Goal: Check status: Check status

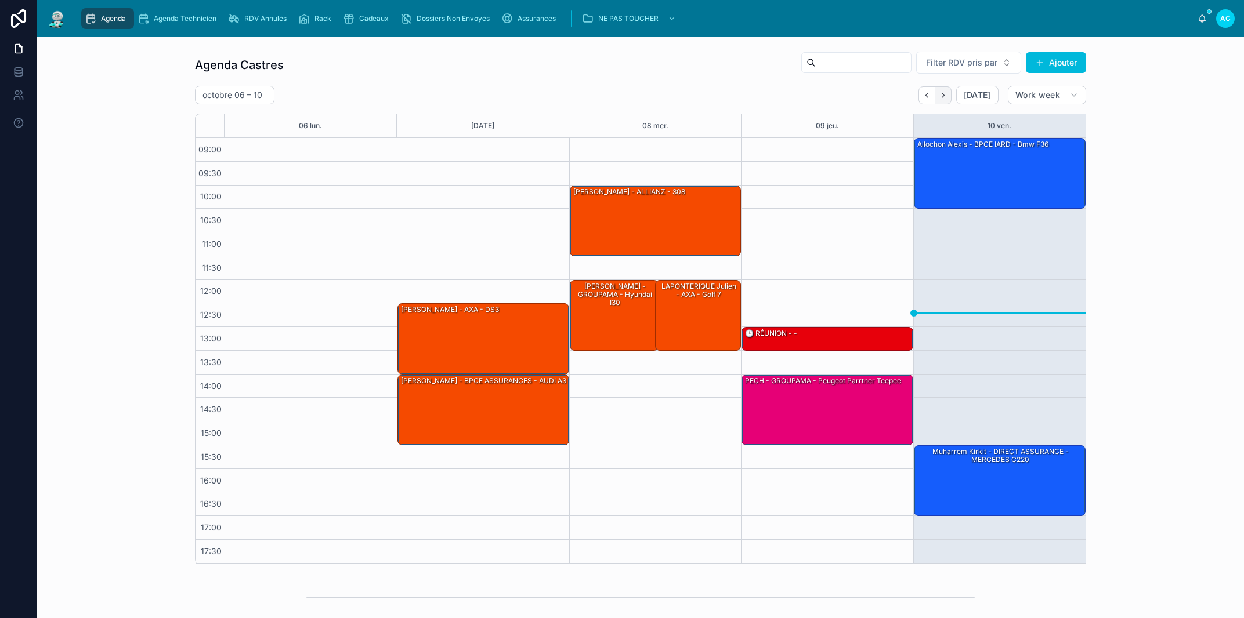
click at [941, 95] on icon "Next" at bounding box center [942, 95] width 9 height 9
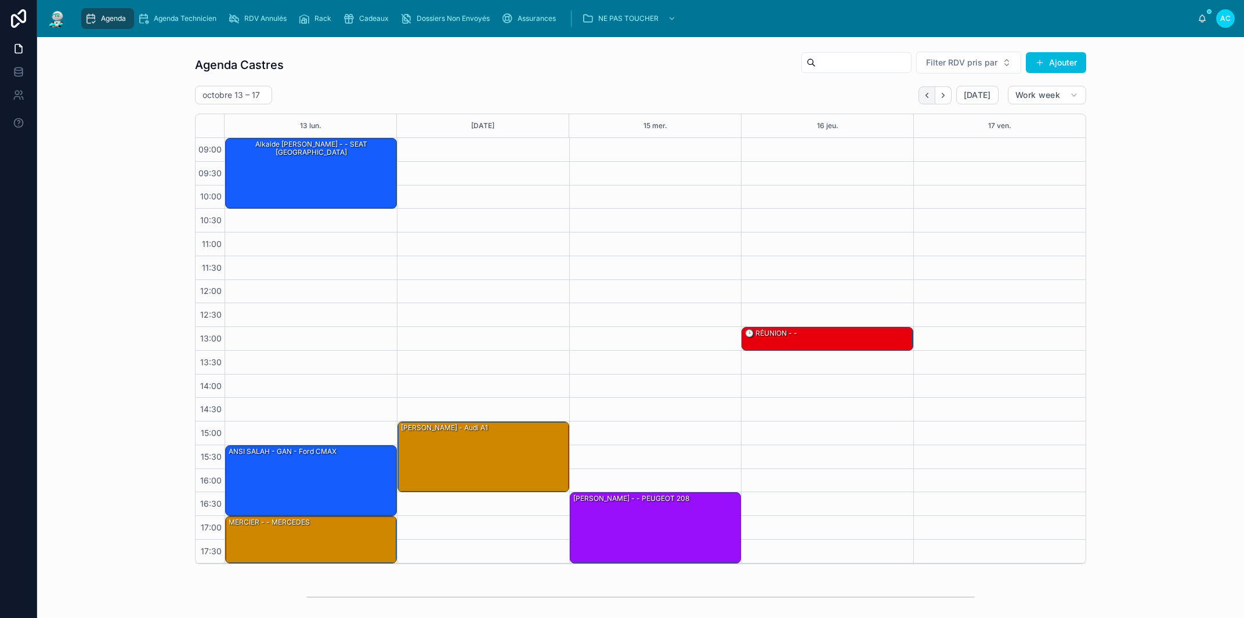
click at [925, 96] on icon "Back" at bounding box center [926, 95] width 2 height 5
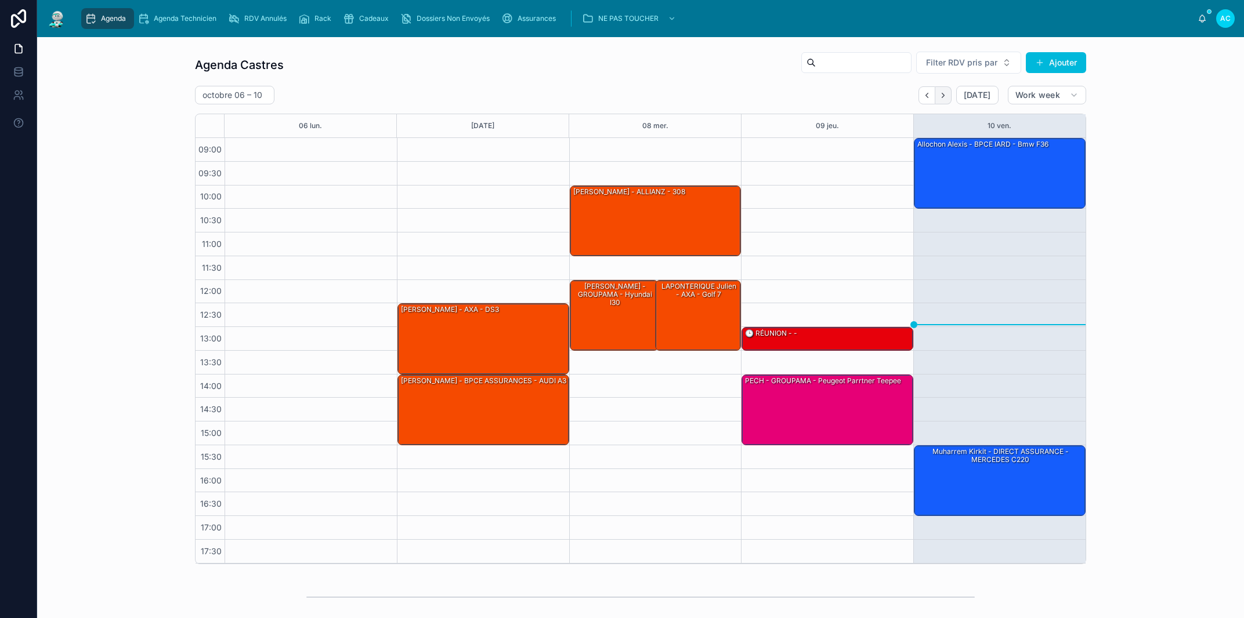
click at [938, 97] on icon "Next" at bounding box center [942, 95] width 9 height 9
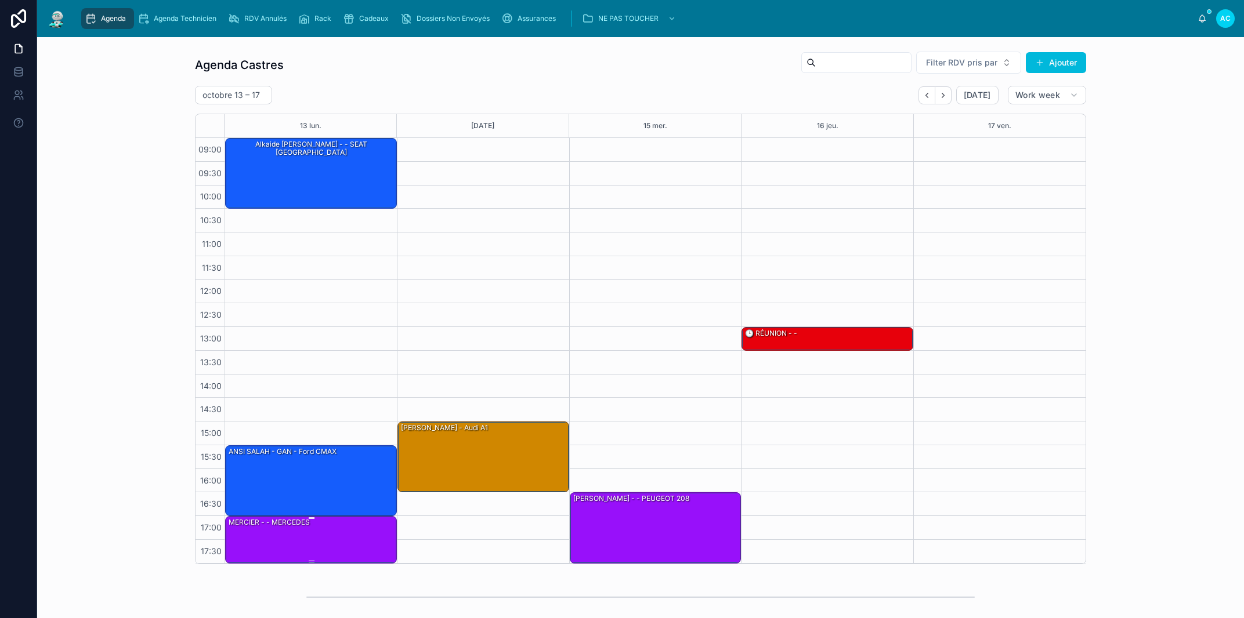
click at [295, 549] on div "MERCIER - - MERCEDES" at bounding box center [311, 539] width 168 height 45
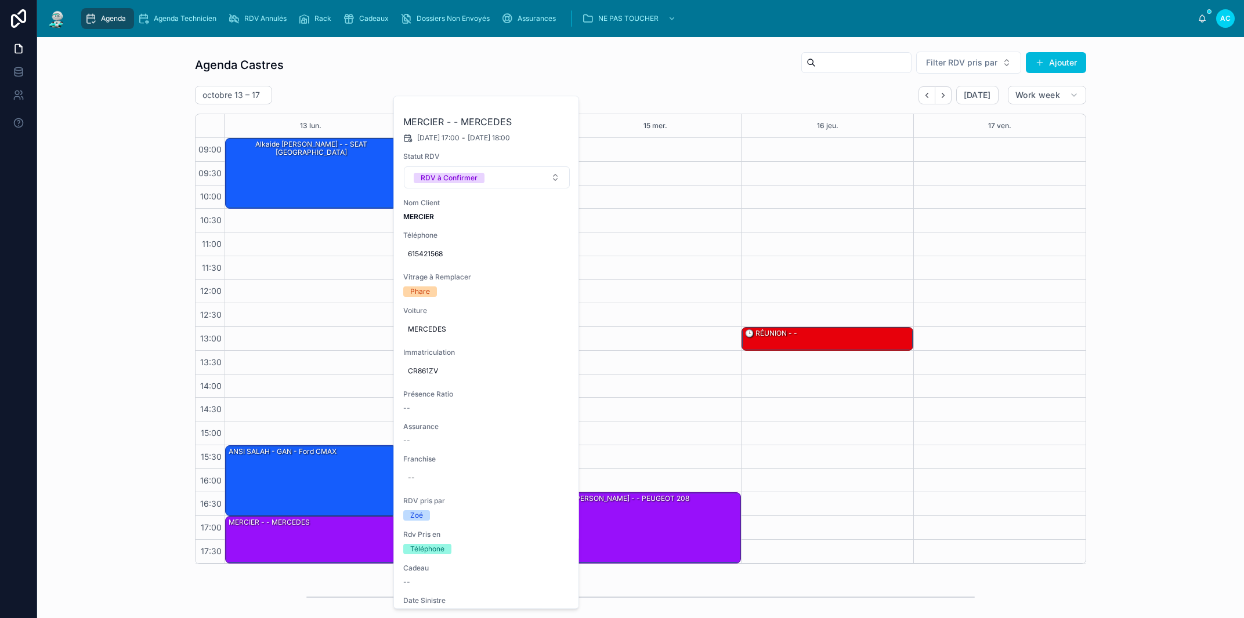
click at [0, 0] on icon at bounding box center [0, 0] width 0 height 0
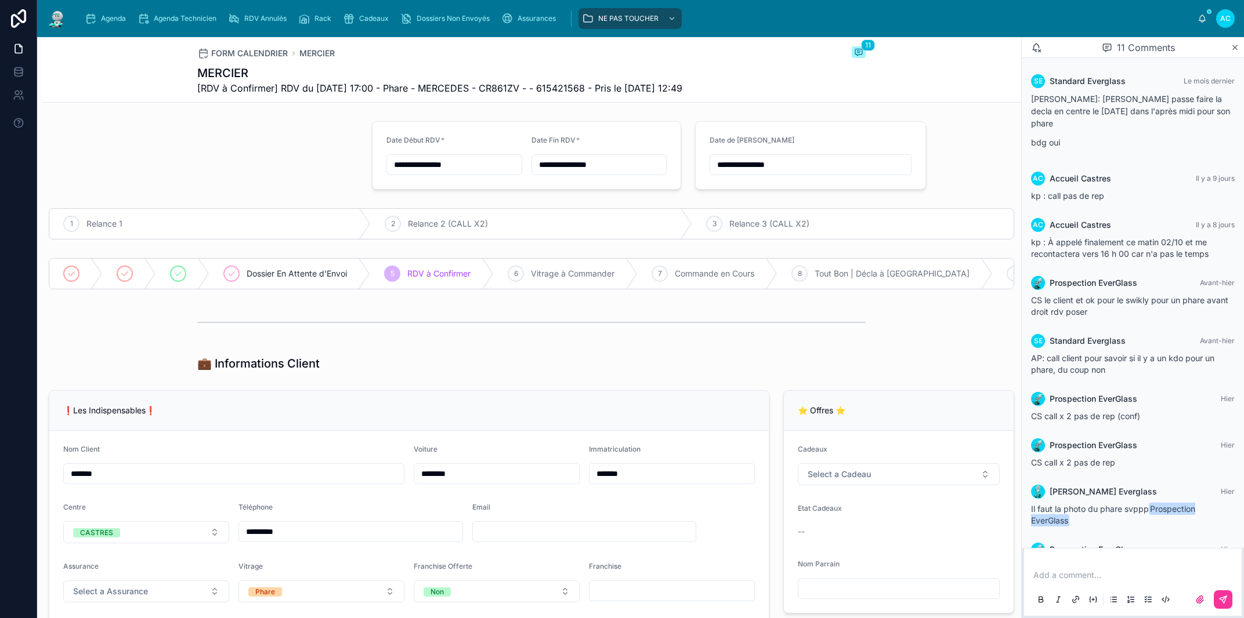
scroll to position [145, 0]
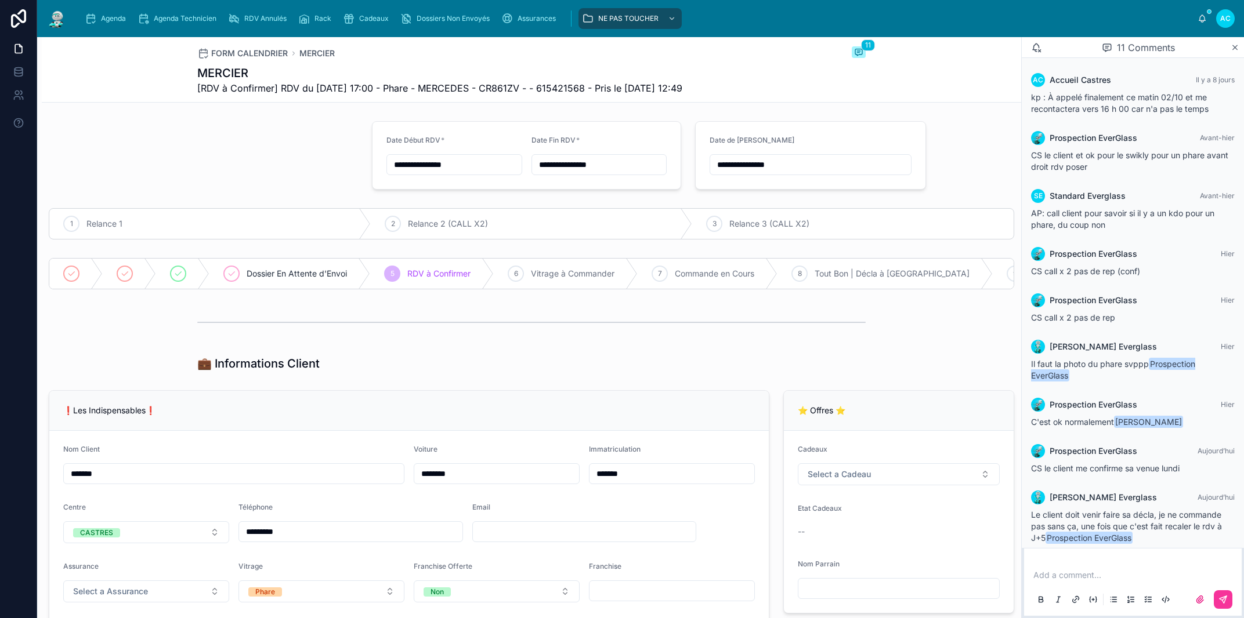
click at [963, 364] on div "💼 Informations Client" at bounding box center [531, 364] width 979 height 26
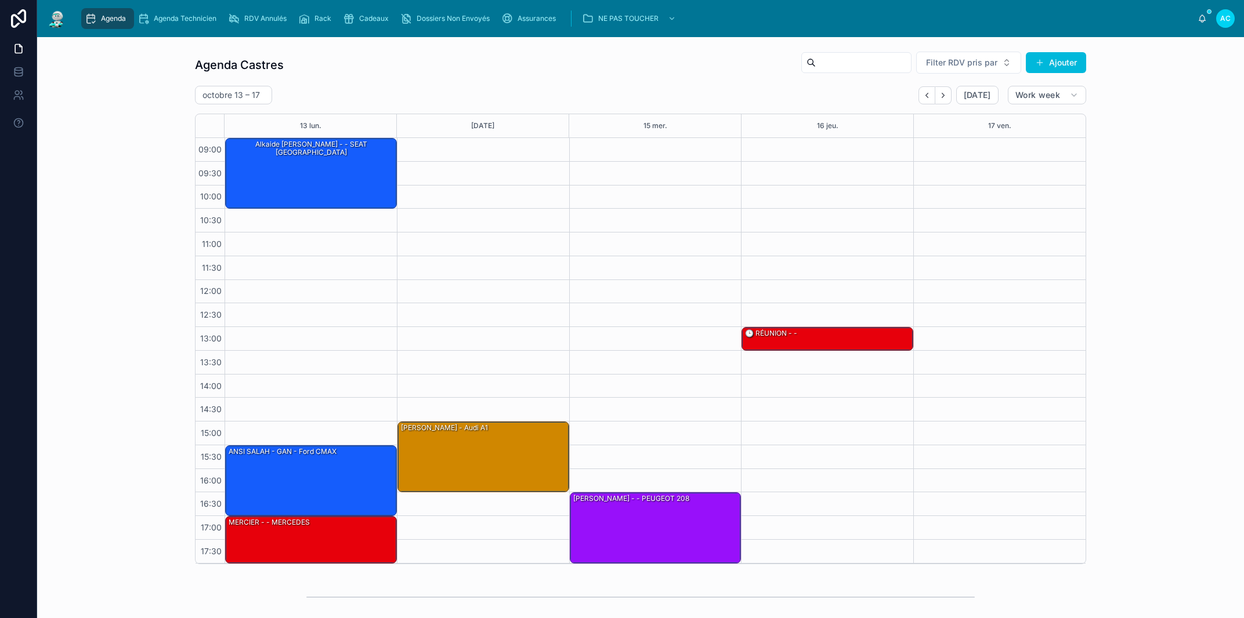
drag, startPoint x: 919, startPoint y: 94, endPoint x: 933, endPoint y: 110, distance: 21.0
click at [922, 95] on icon "Back" at bounding box center [926, 95] width 9 height 9
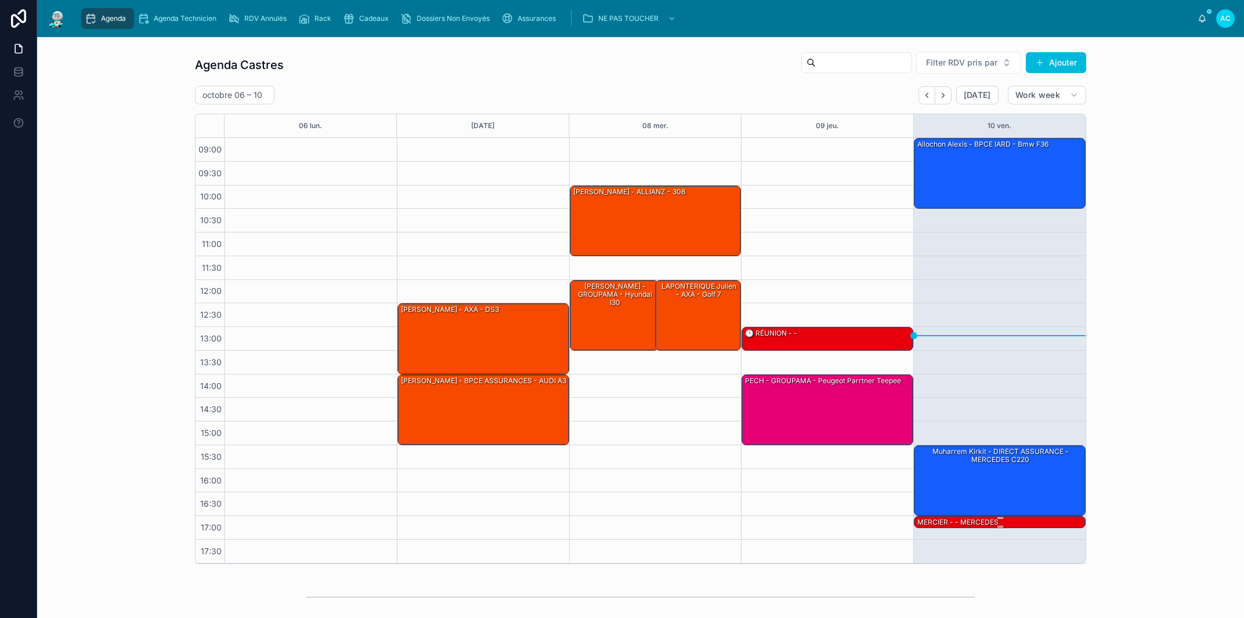
click at [930, 523] on div "MERCIER - - MERCEDES" at bounding box center [958, 522] width 84 height 10
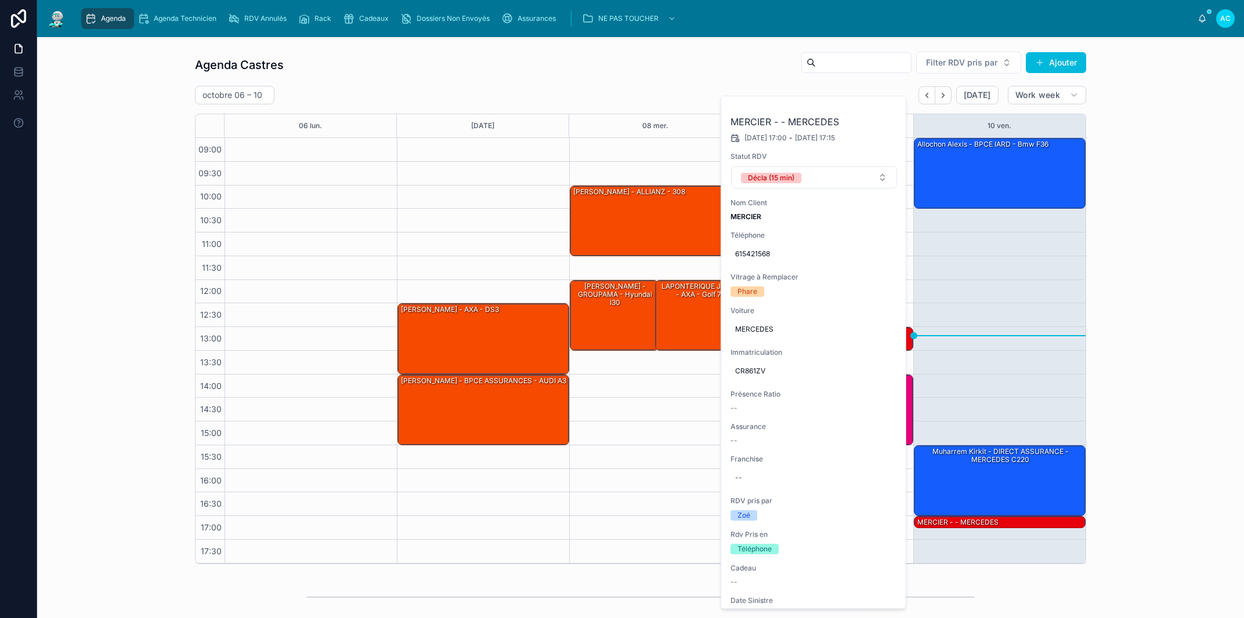
click at [652, 437] on div "10:00 – 11:30 [PERSON_NAME] - ALLIANZ - 308 12:00 – 13:30 [PERSON_NAME] - GROUP…" at bounding box center [655, 351] width 172 height 426
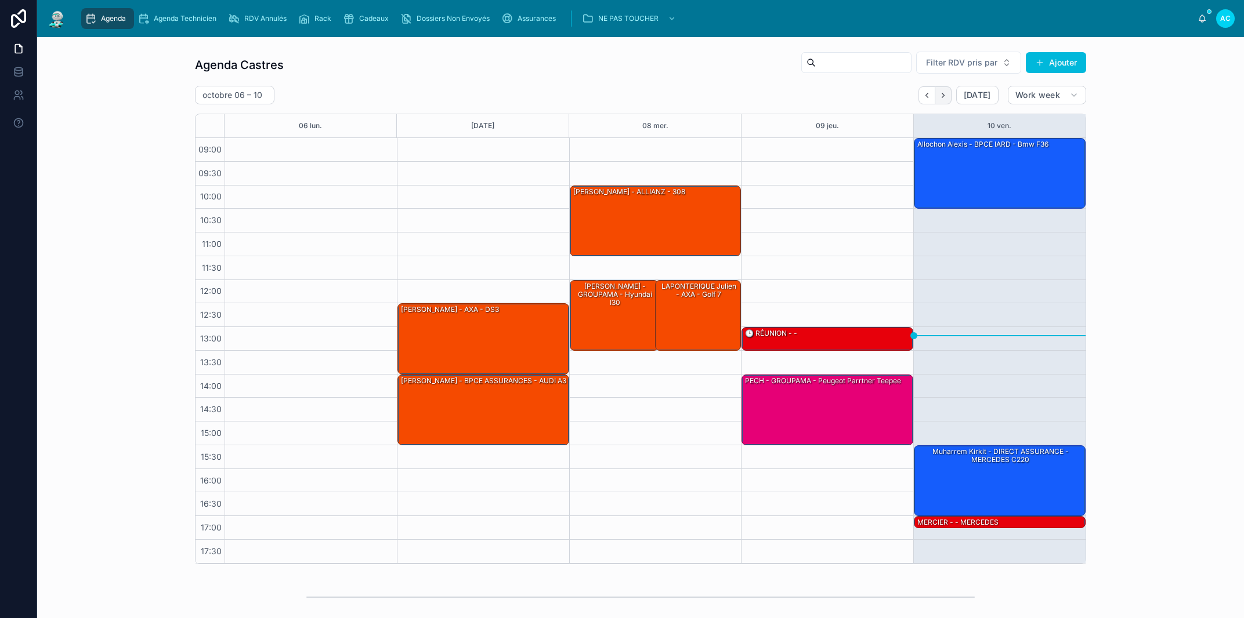
click at [939, 97] on icon "Next" at bounding box center [942, 95] width 9 height 9
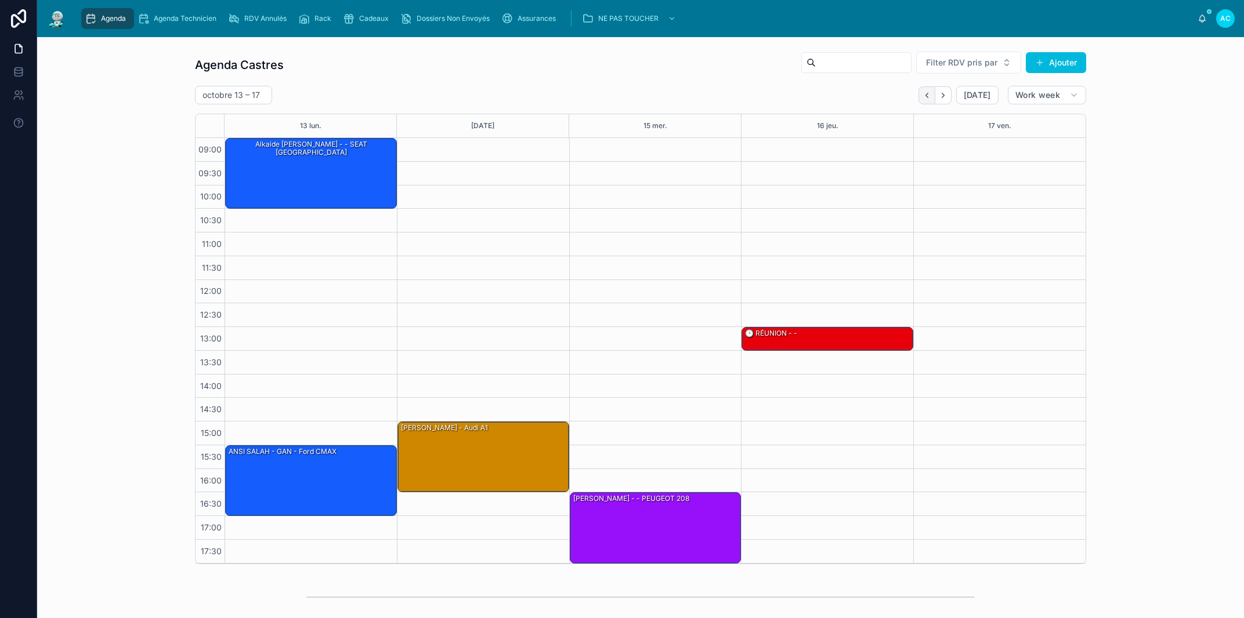
click at [921, 89] on button "Back" at bounding box center [926, 95] width 17 height 18
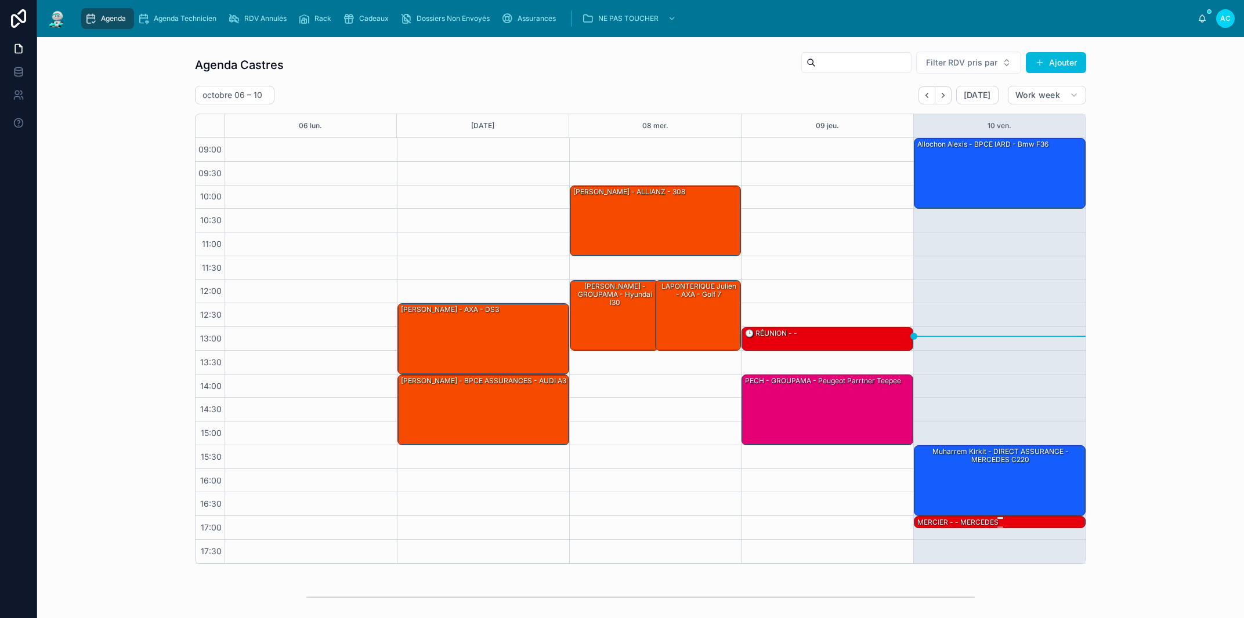
click at [946, 523] on div "MERCIER - - MERCEDES" at bounding box center [958, 522] width 84 height 10
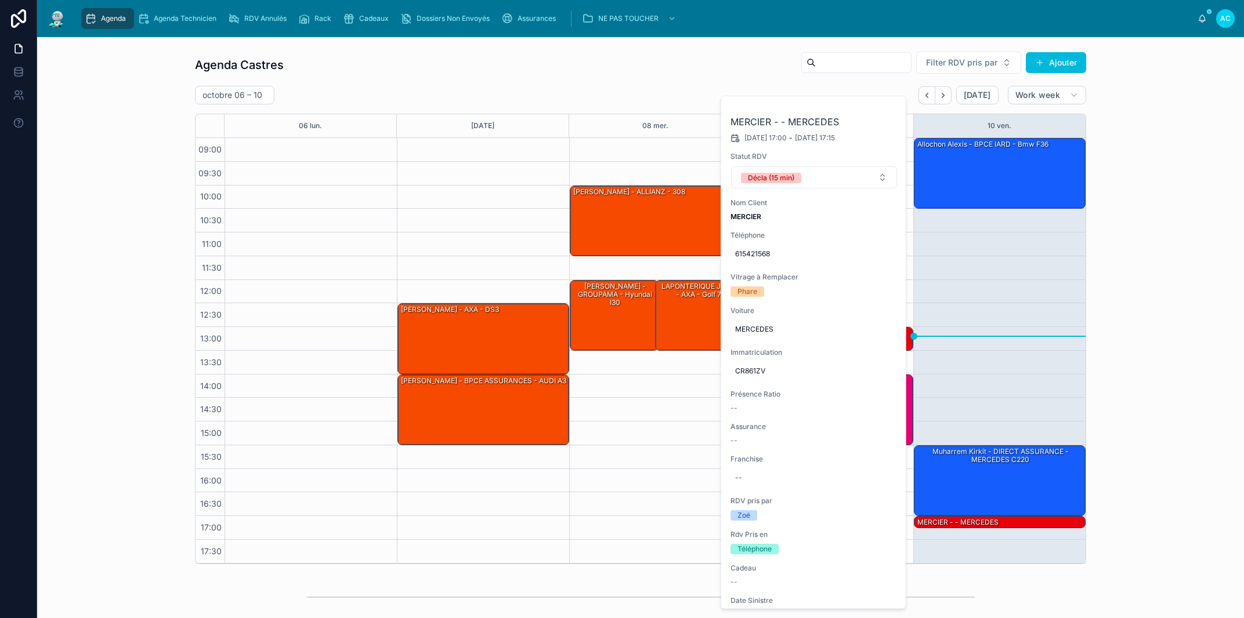
click at [0, 0] on button at bounding box center [0, 0] width 0 height 0
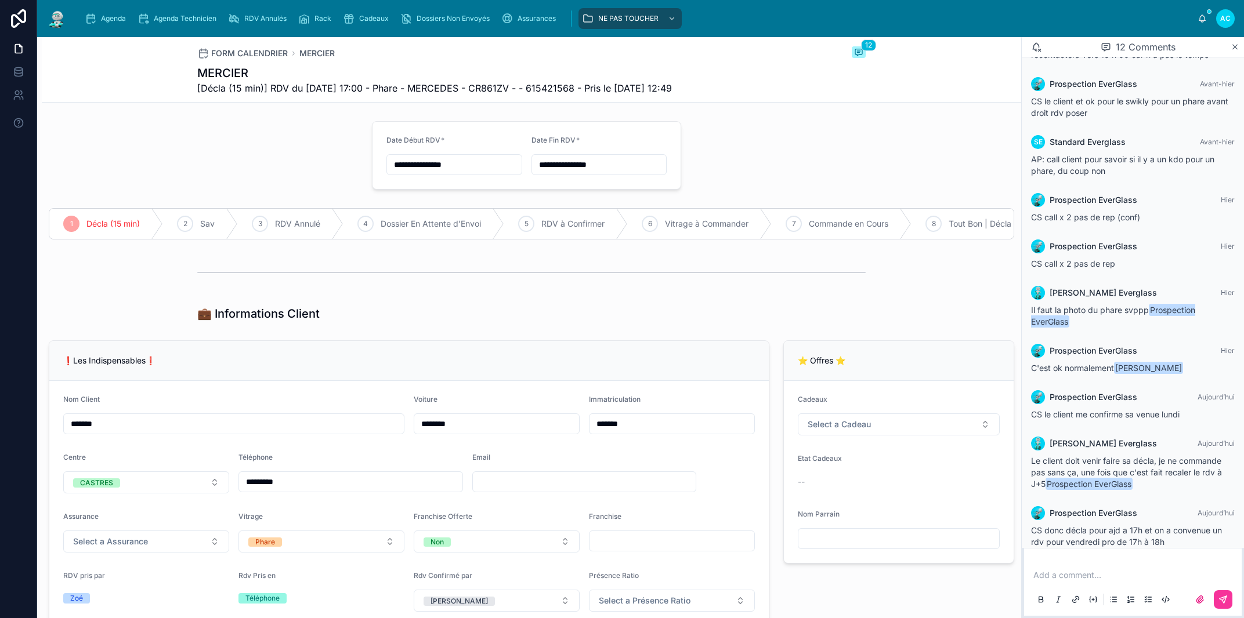
scroll to position [202, 0]
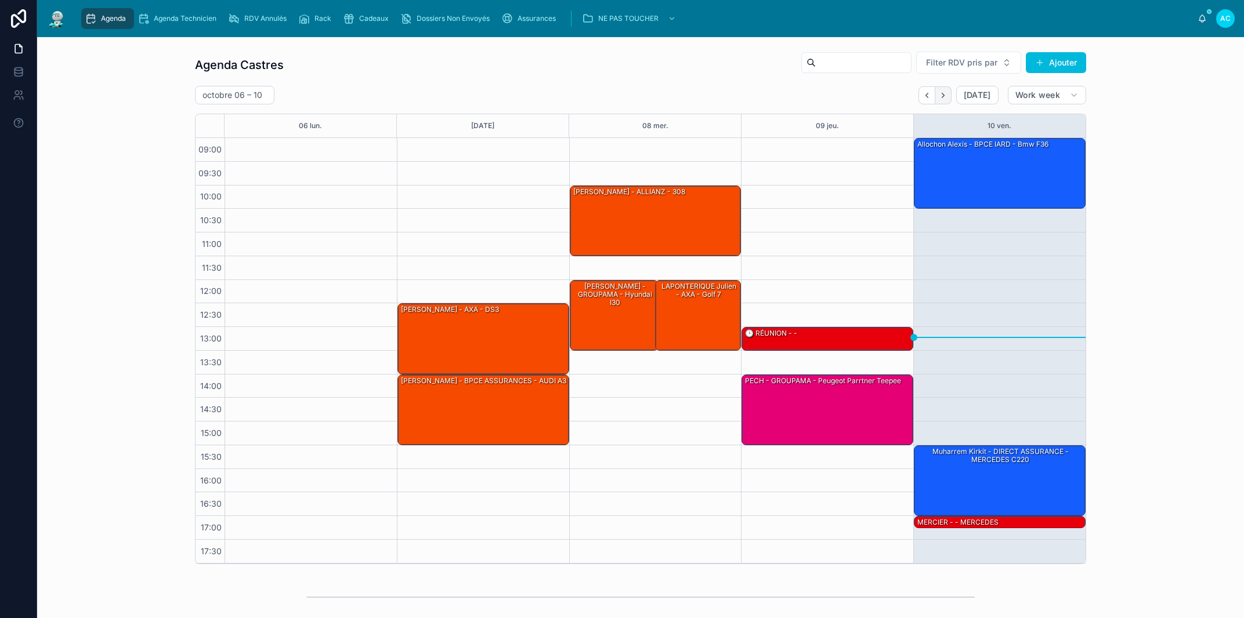
click at [935, 100] on button "Next" at bounding box center [943, 95] width 16 height 18
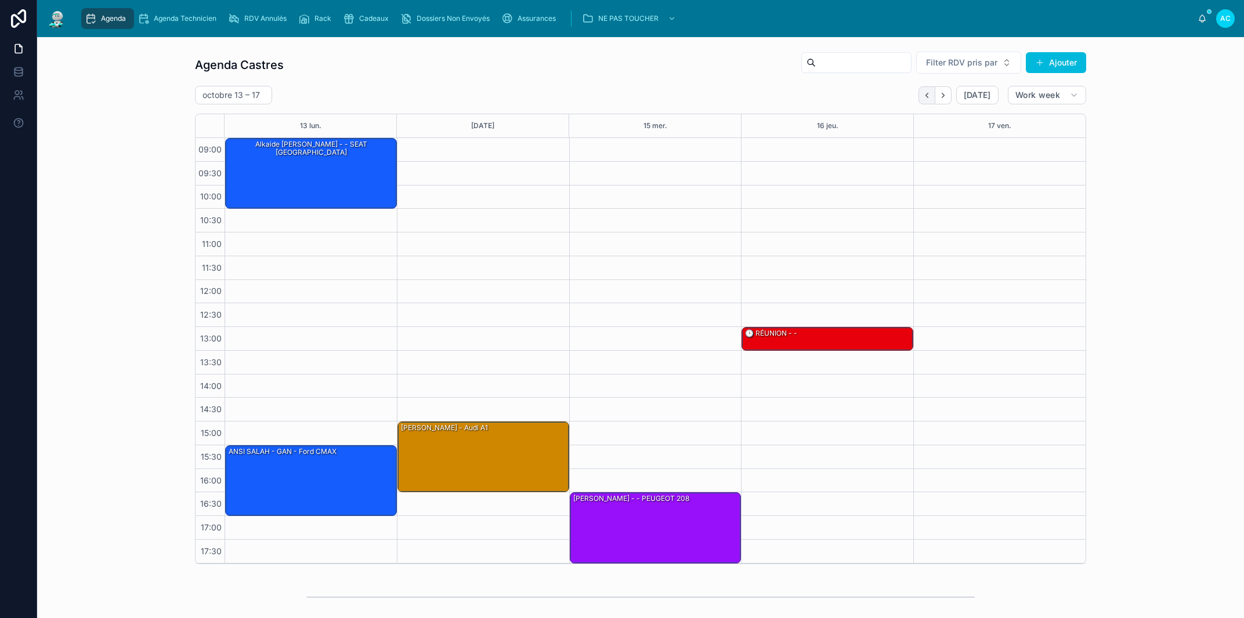
click at [925, 94] on icon "Back" at bounding box center [926, 95] width 9 height 9
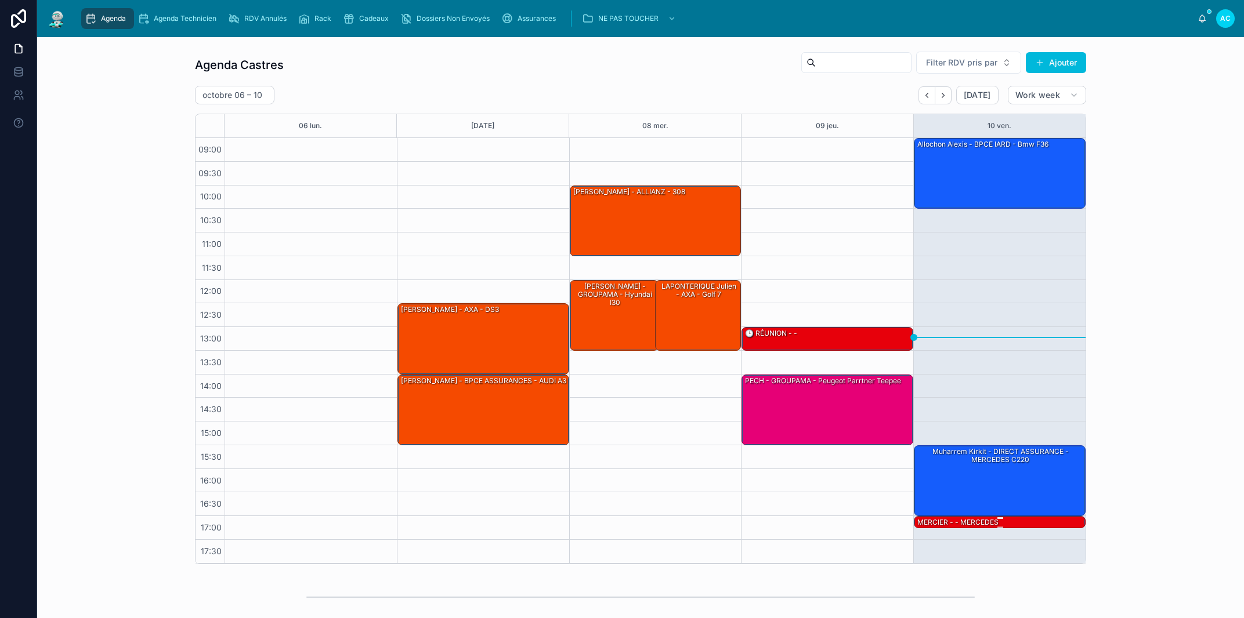
click at [968, 522] on div "MERCIER - - MERCEDES" at bounding box center [958, 522] width 84 height 10
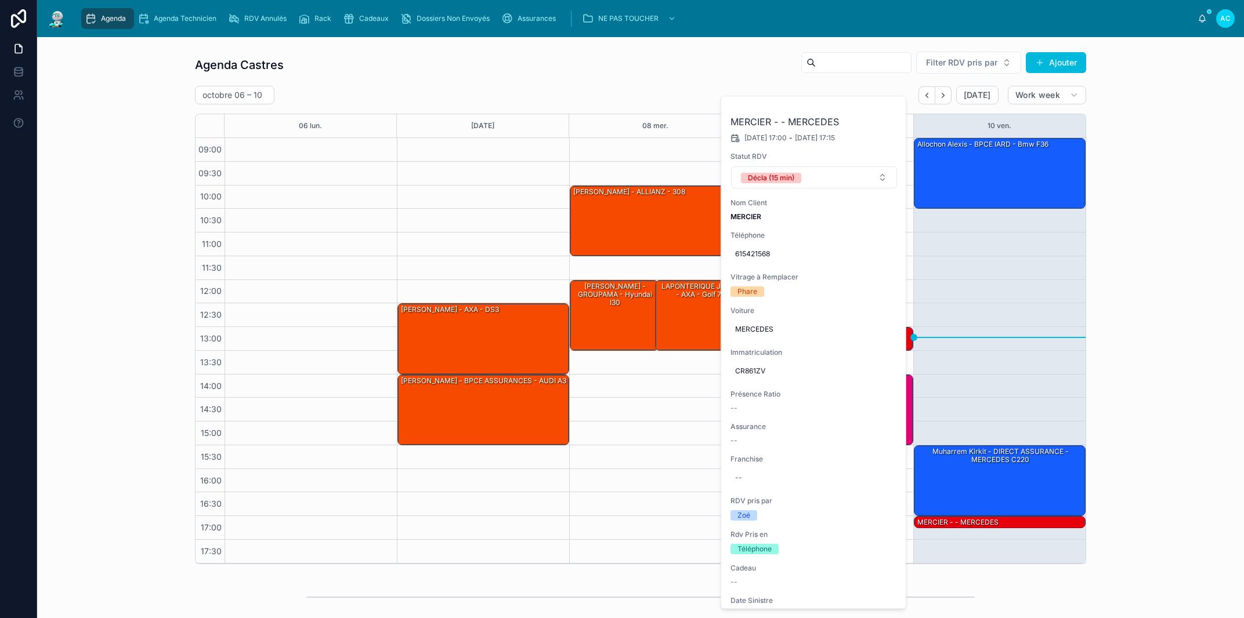
click at [0, 0] on button at bounding box center [0, 0] width 0 height 0
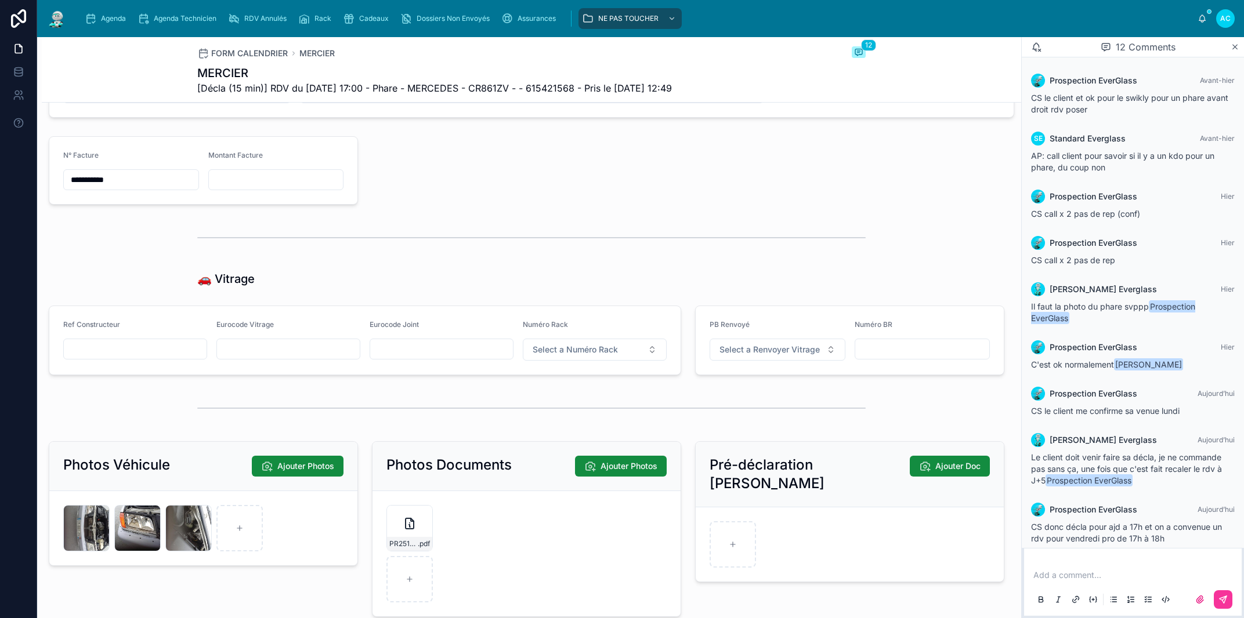
scroll to position [1446, 0]
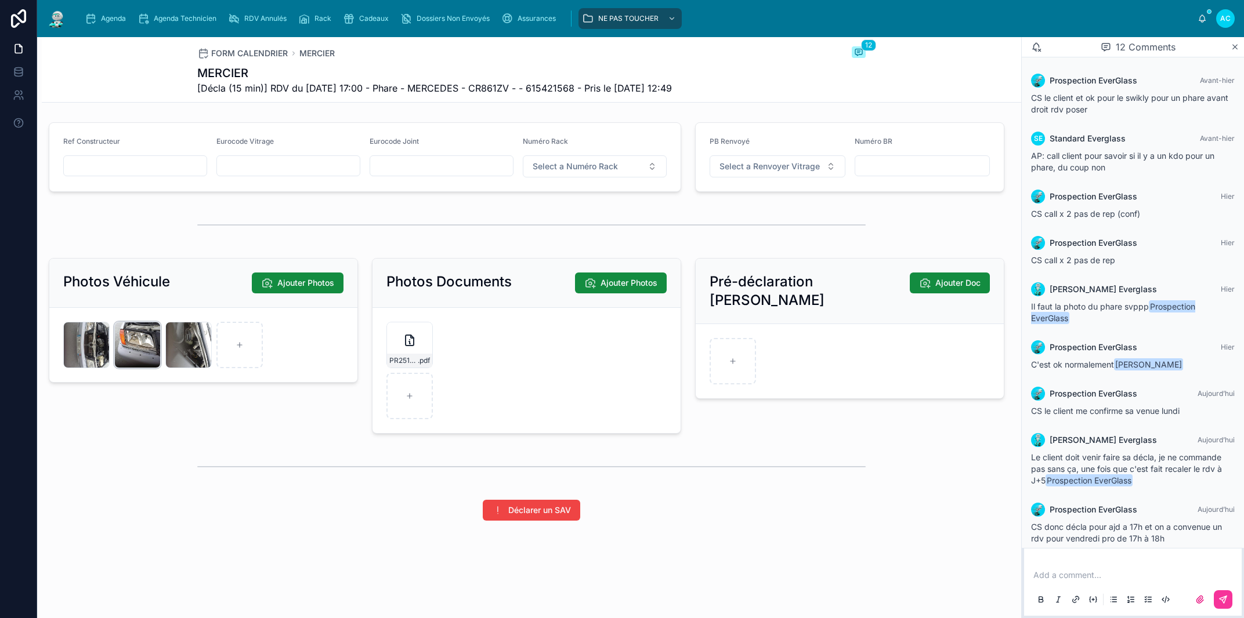
click at [145, 351] on div "GM4STZ616JFRWAHXHSPNWUHYB1 .jpg" at bounding box center [137, 345] width 46 height 46
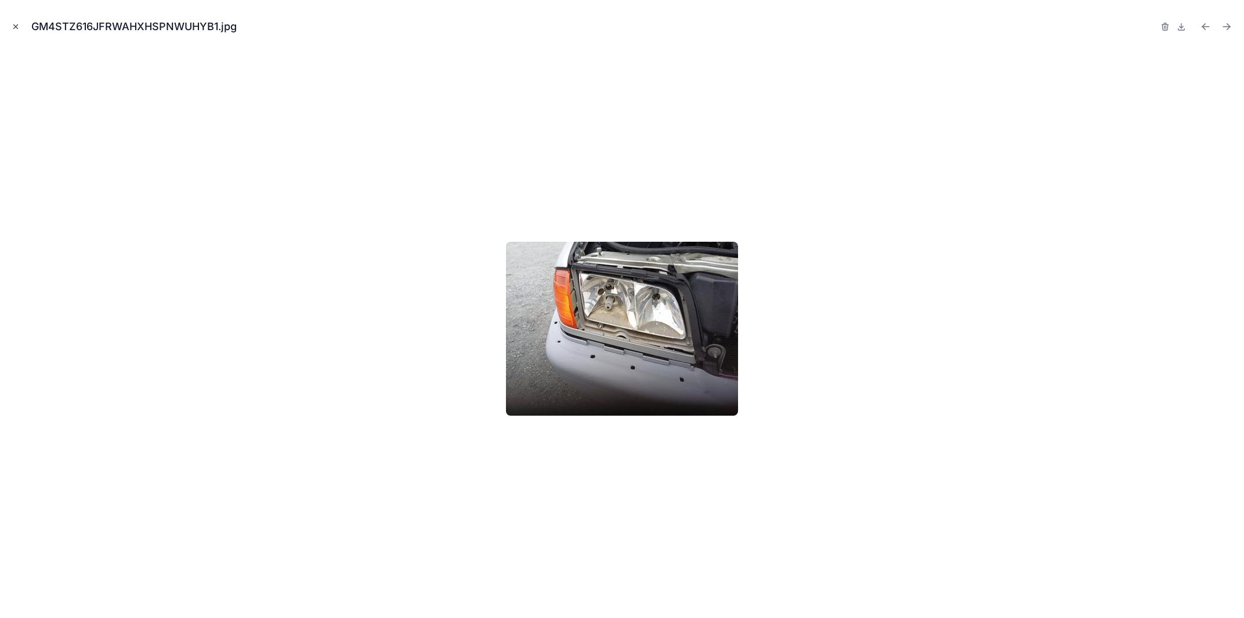
click at [16, 26] on icon "Close modal" at bounding box center [16, 27] width 8 height 8
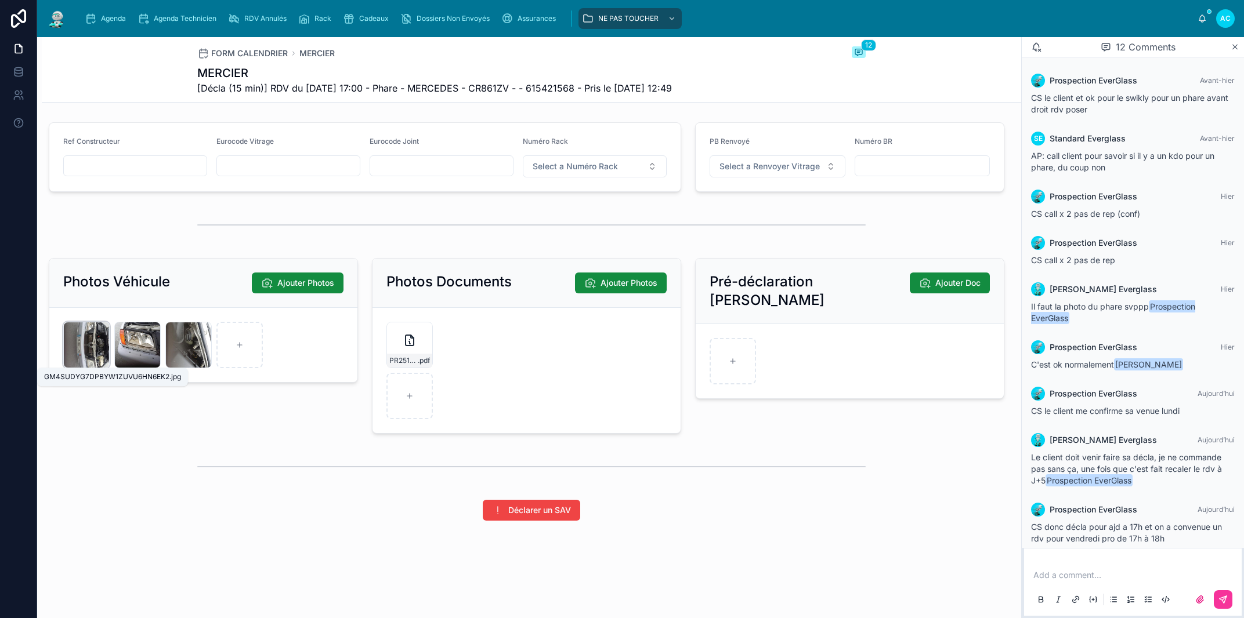
click at [0, 0] on span ".jpg" at bounding box center [0, 0] width 0 height 0
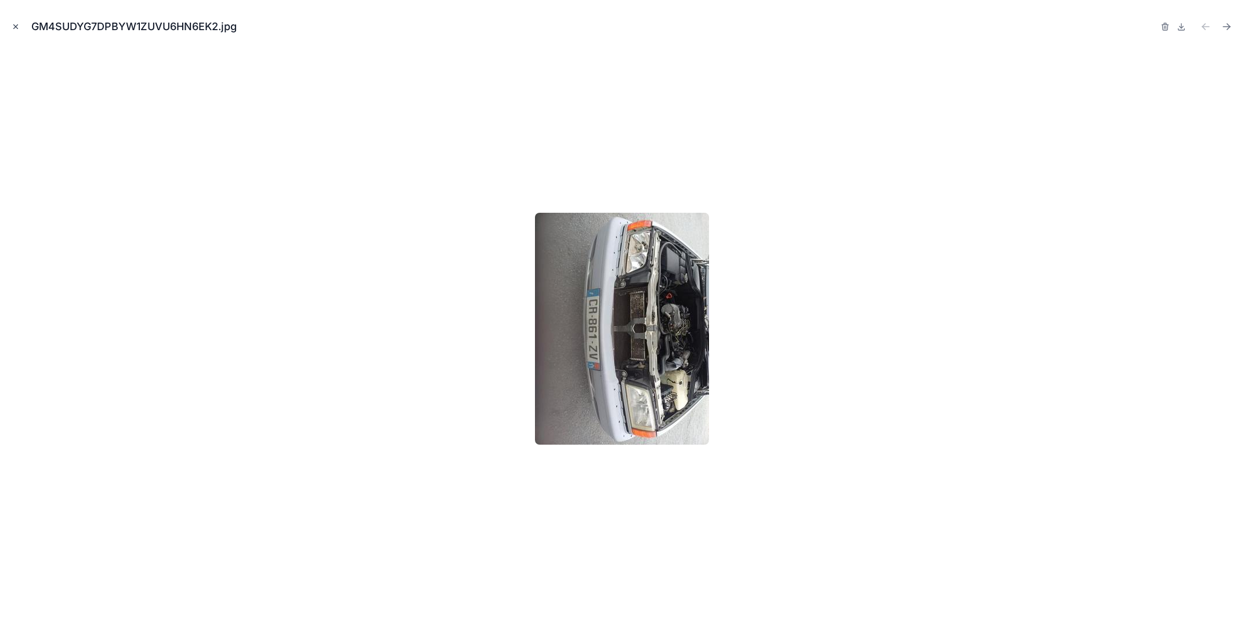
click at [16, 24] on icon "Close modal" at bounding box center [16, 27] width 8 height 8
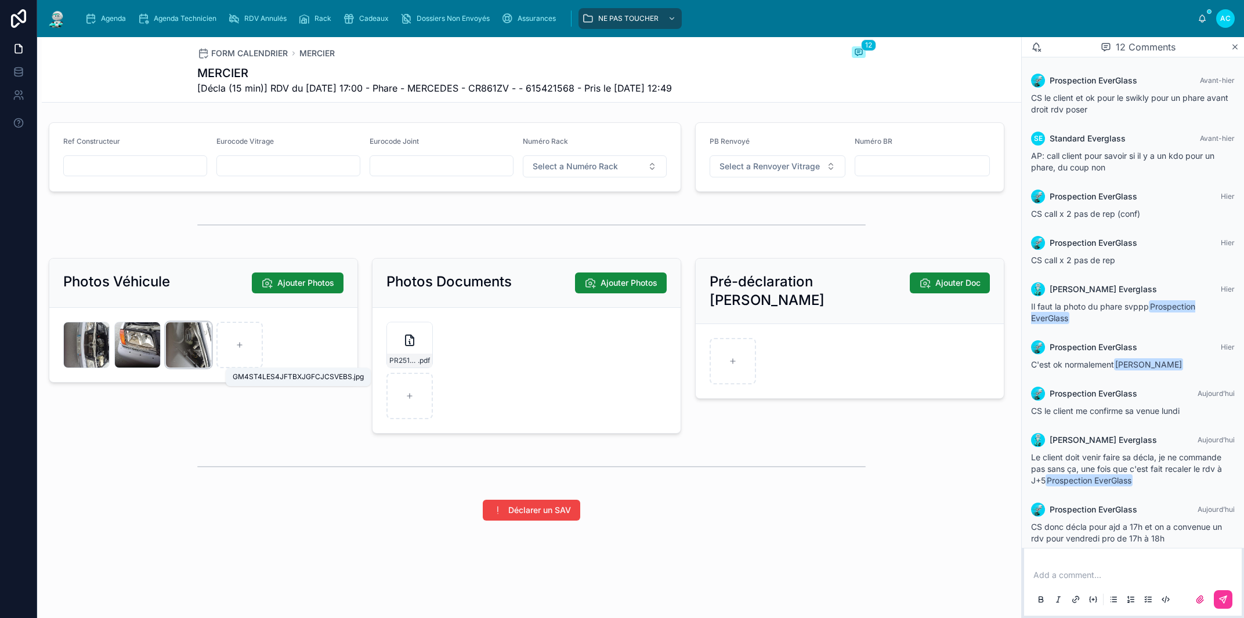
click at [0, 0] on span "GM4ST4LES4JFTBXJGFCJCSVEBS" at bounding box center [0, 0] width 0 height 0
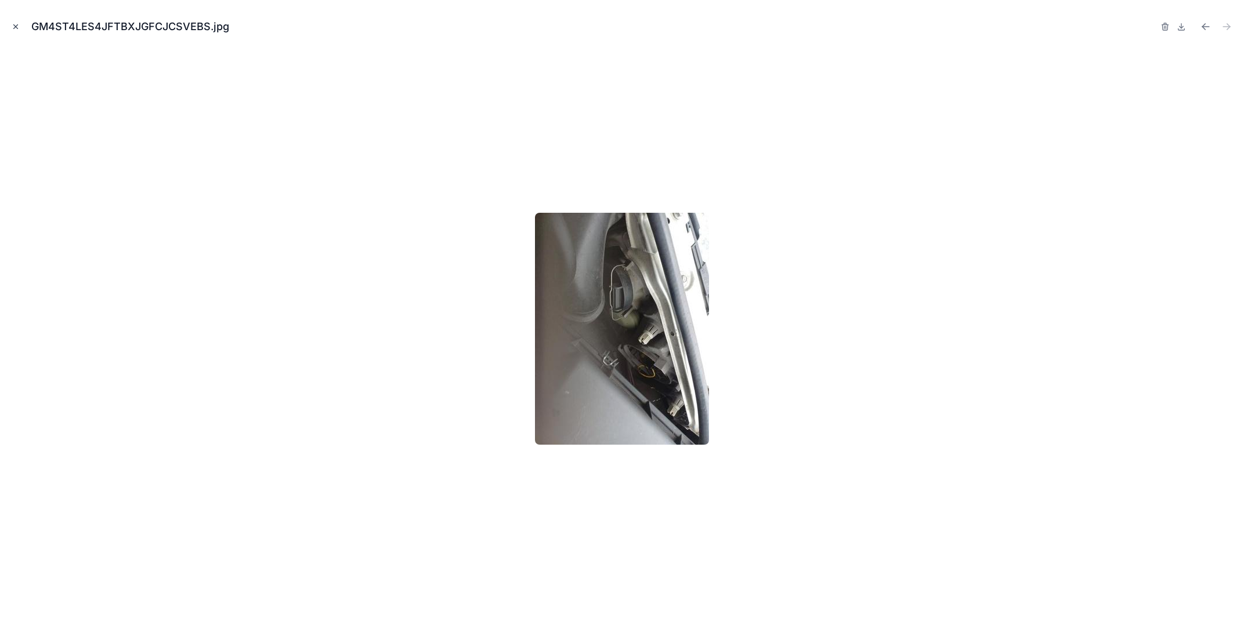
click at [14, 25] on icon "Close modal" at bounding box center [16, 27] width 4 height 4
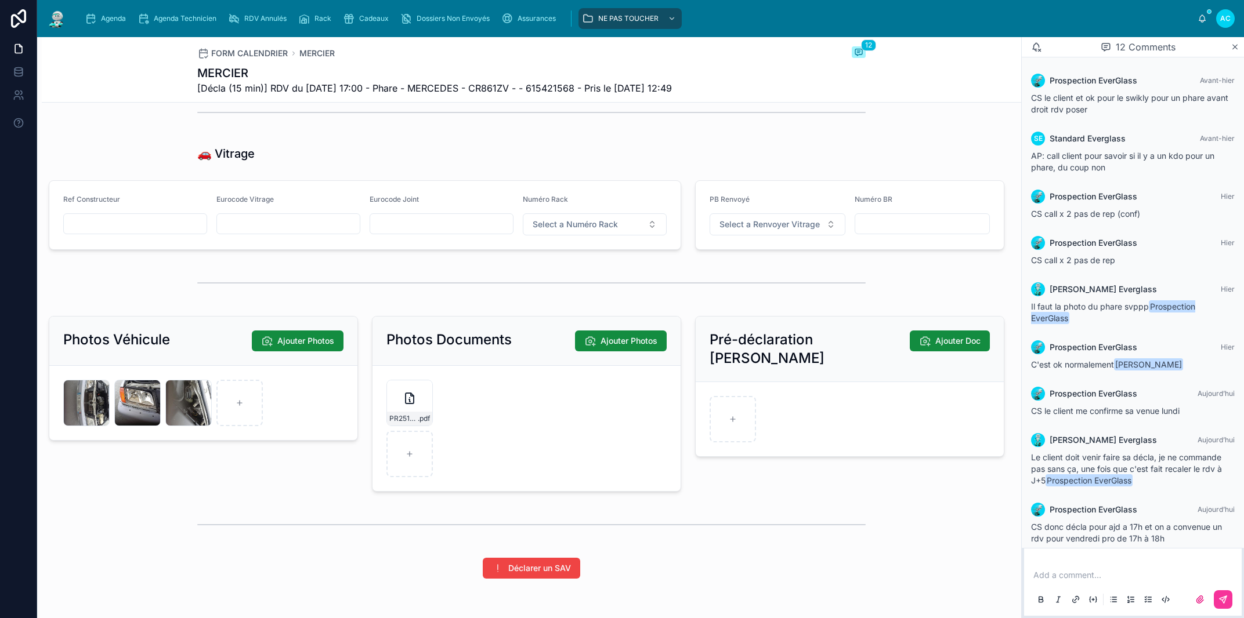
scroll to position [1314, 0]
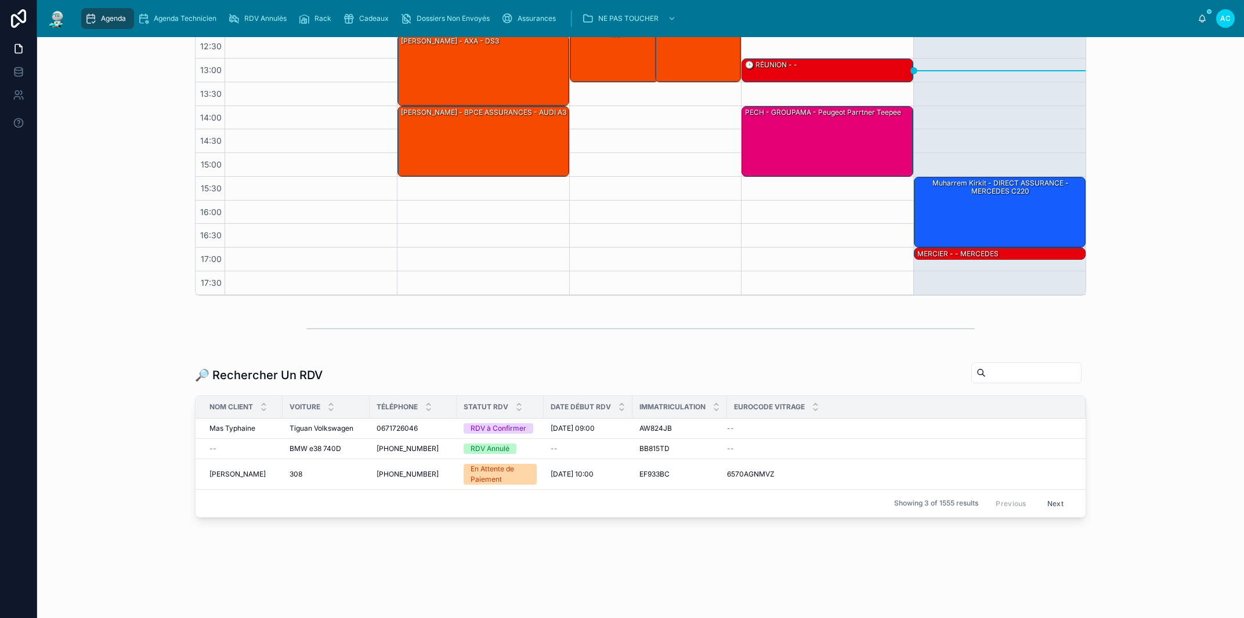
scroll to position [4, 0]
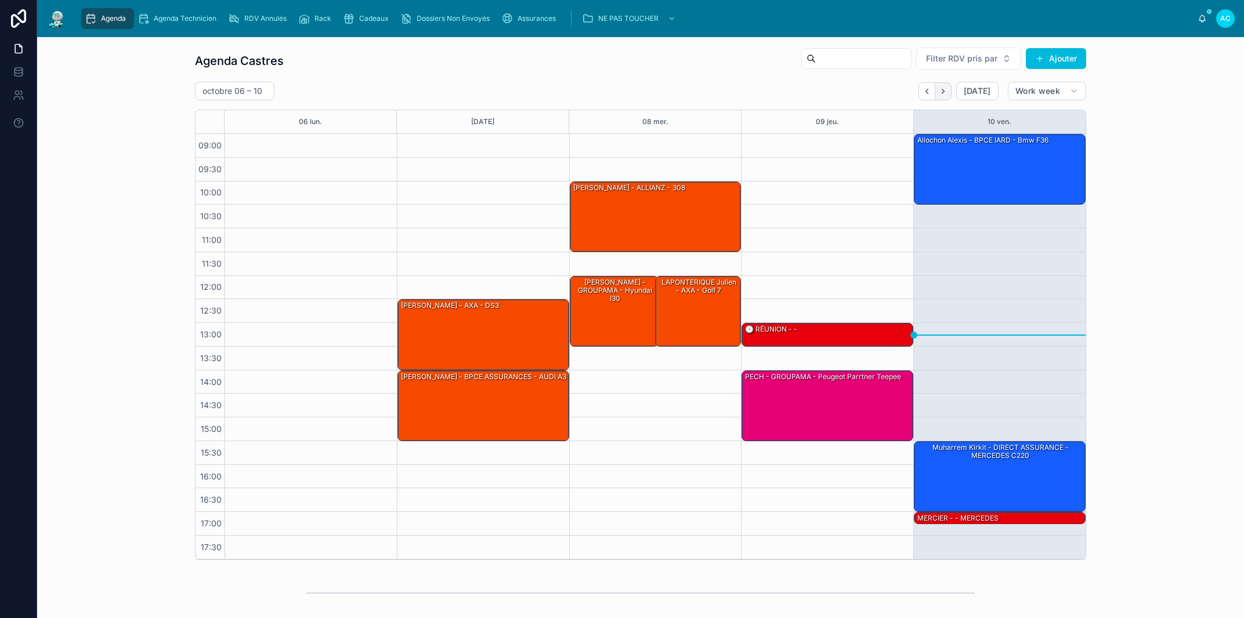
click at [941, 90] on icon "Next" at bounding box center [942, 91] width 2 height 5
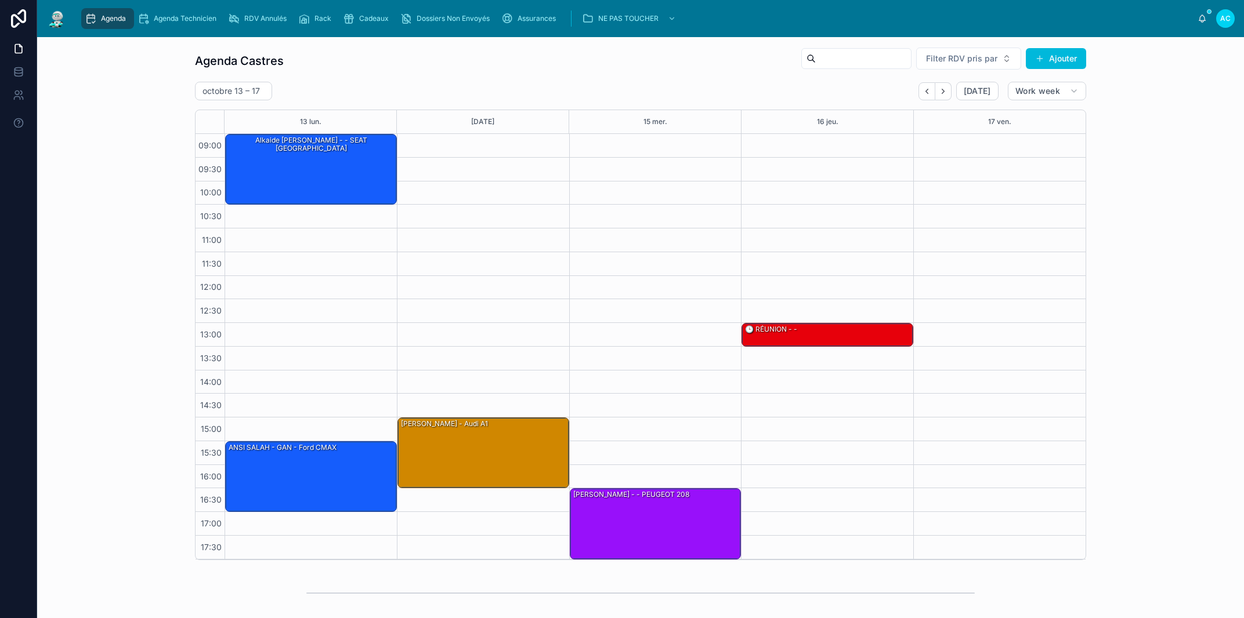
click at [922, 93] on icon "Back" at bounding box center [926, 91] width 9 height 9
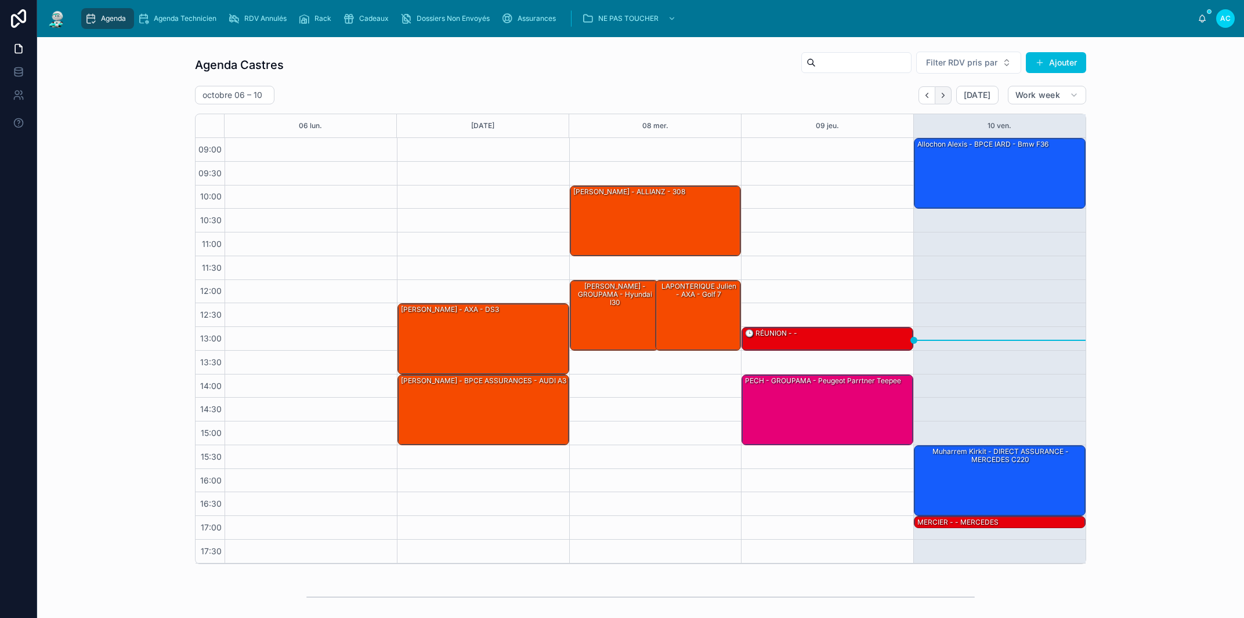
click at [942, 97] on icon "Next" at bounding box center [942, 95] width 9 height 9
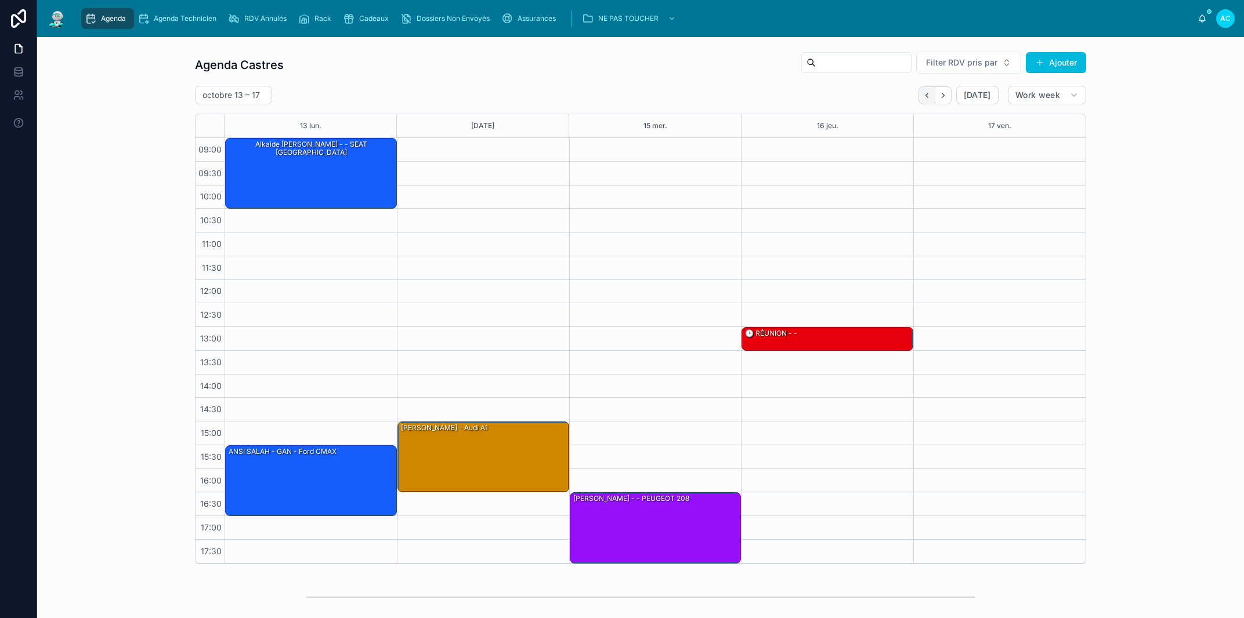
click at [922, 93] on icon "Back" at bounding box center [926, 95] width 9 height 9
